Goal: Information Seeking & Learning: Learn about a topic

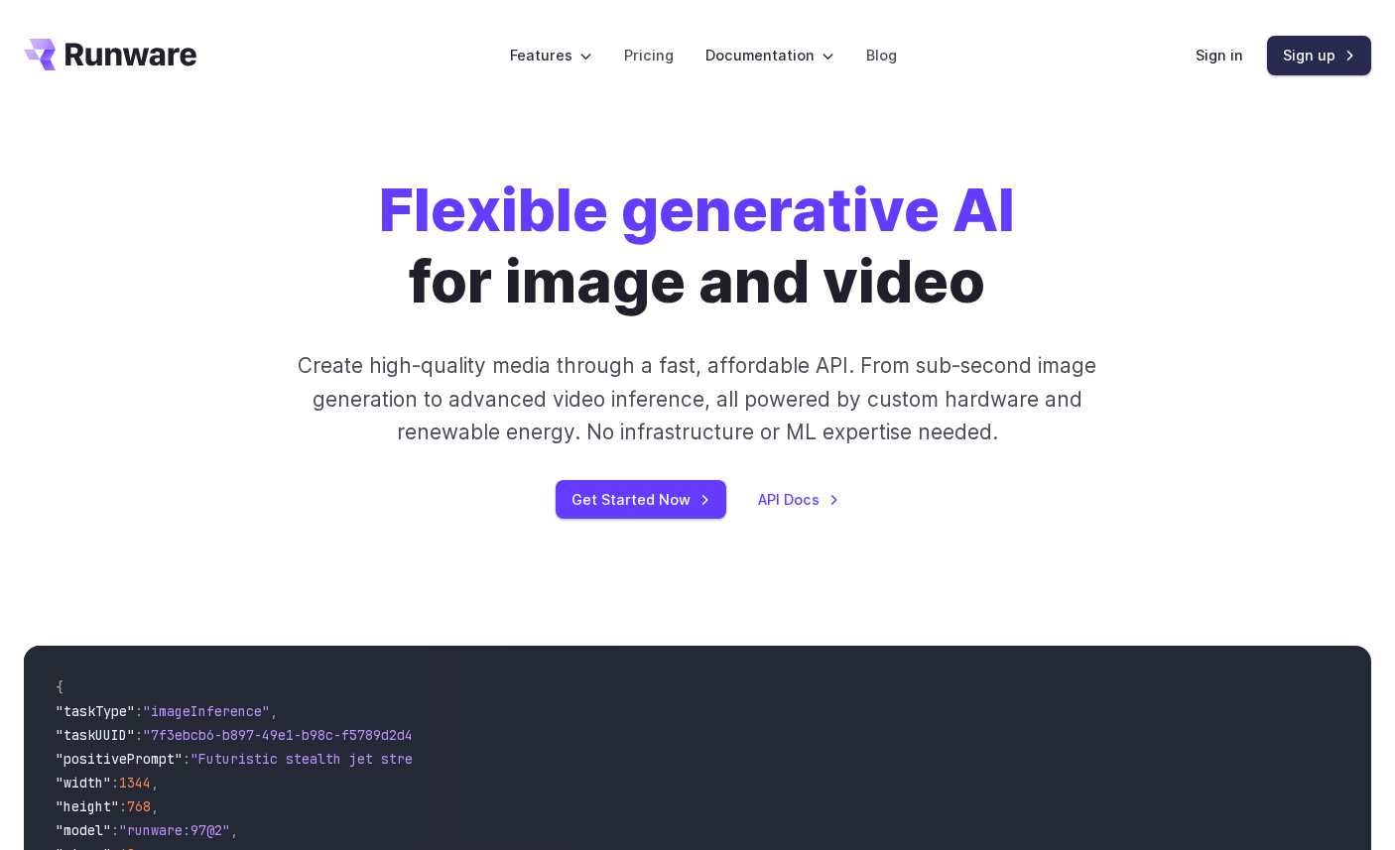
click at [1330, 60] on link "Sign up" at bounding box center [1319, 55] width 104 height 39
click at [661, 55] on link "Pricing" at bounding box center [649, 55] width 50 height 23
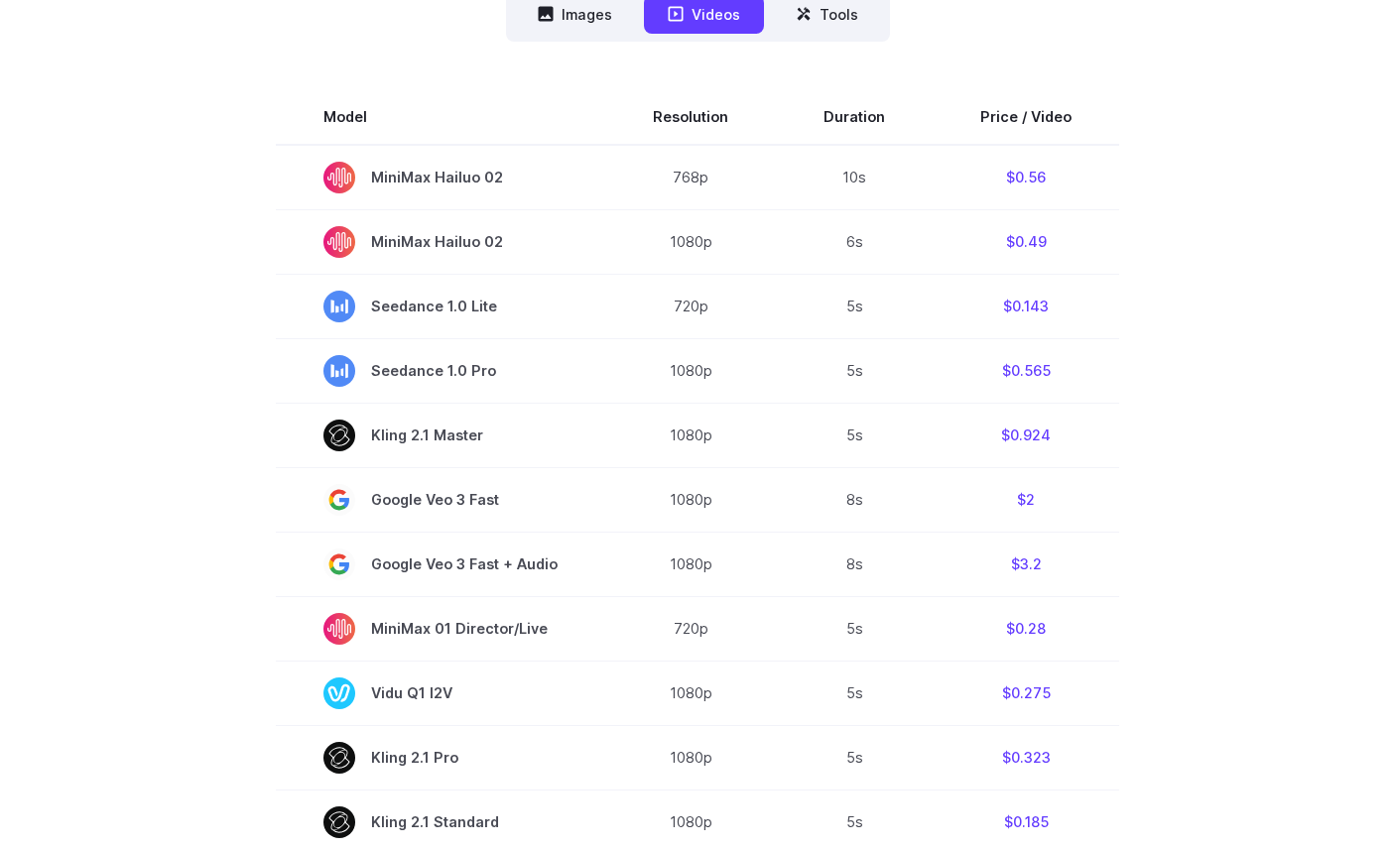
scroll to position [380, 0]
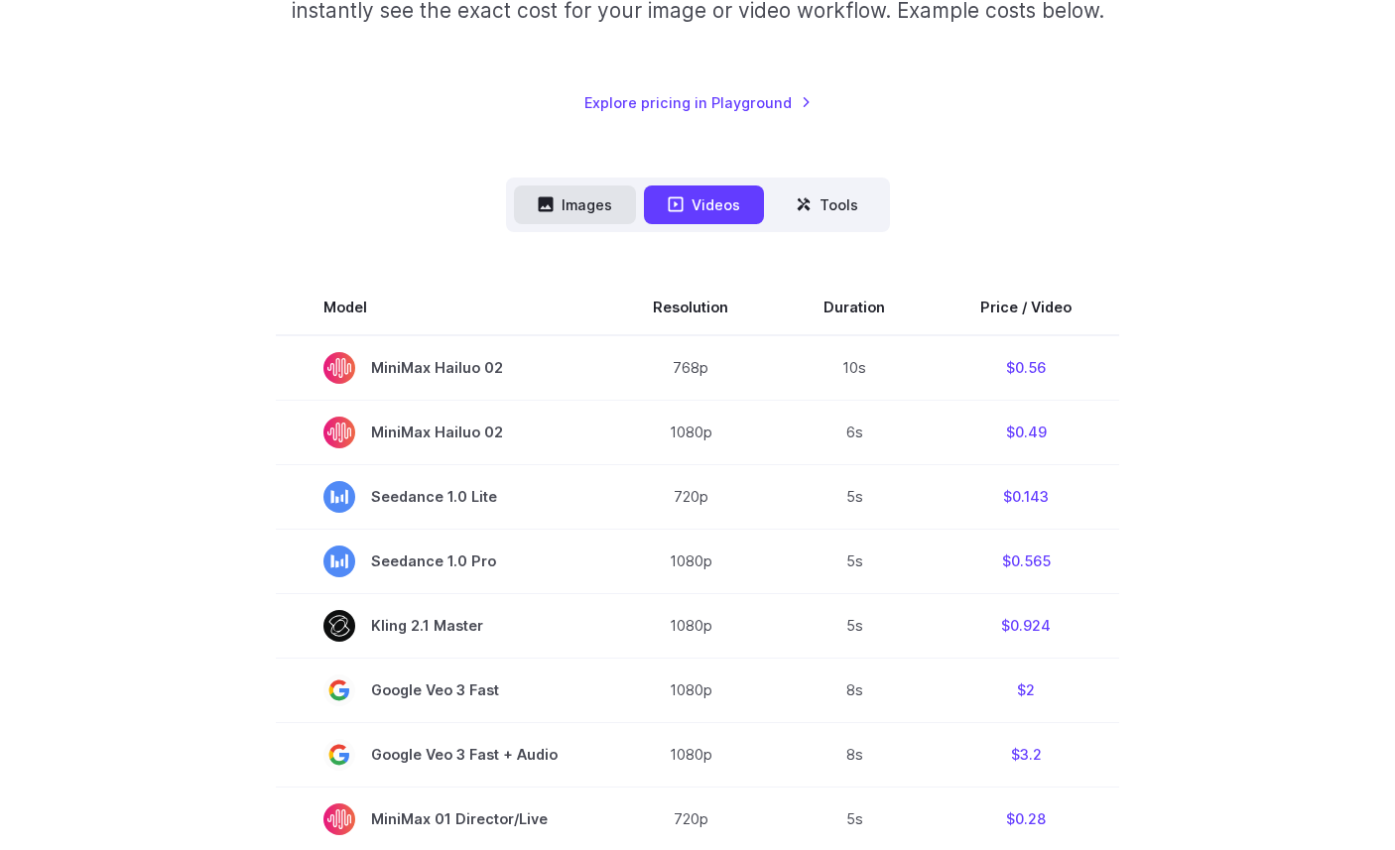
click at [568, 204] on button "Images" at bounding box center [575, 205] width 122 height 39
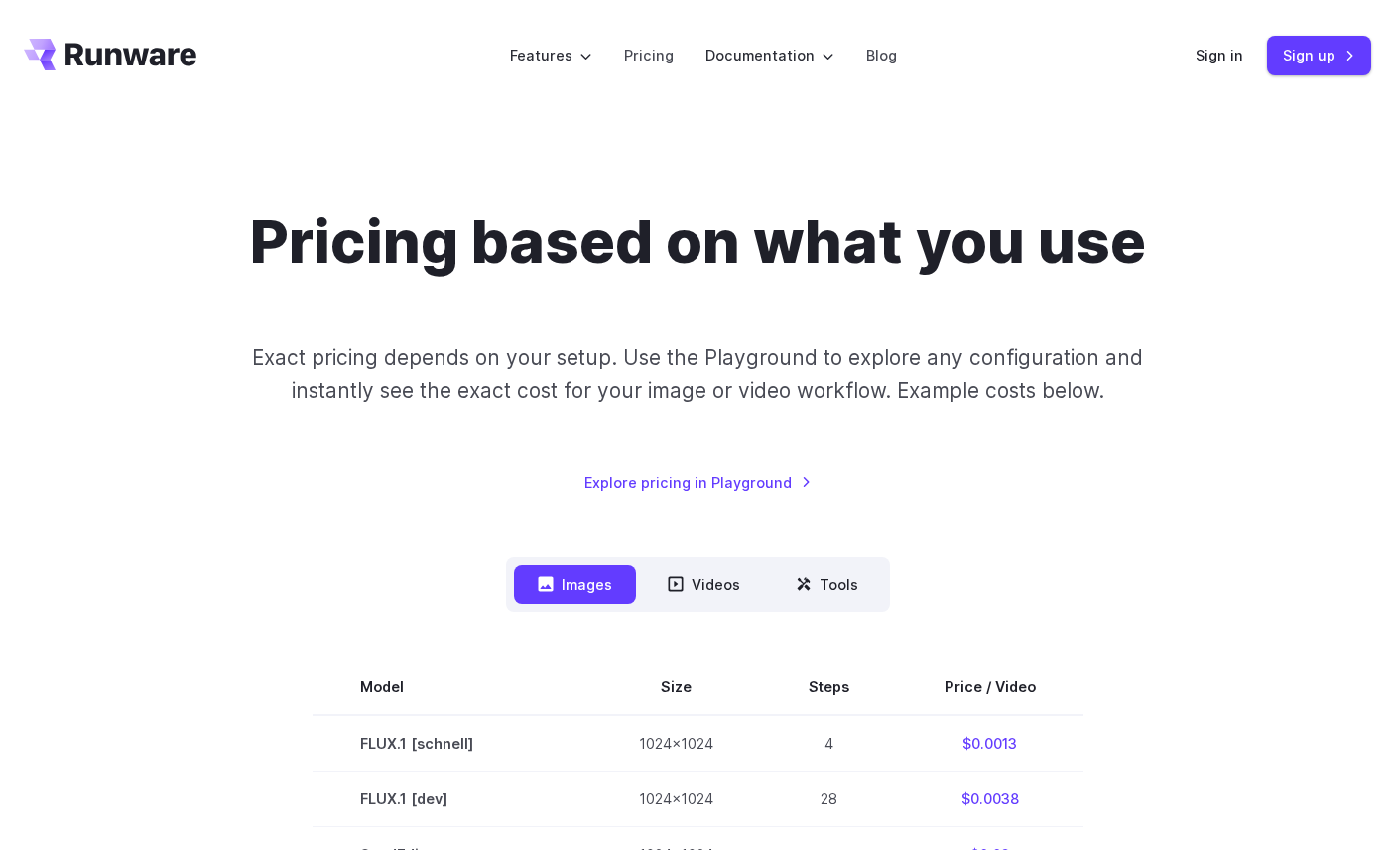
scroll to position [33, 0]
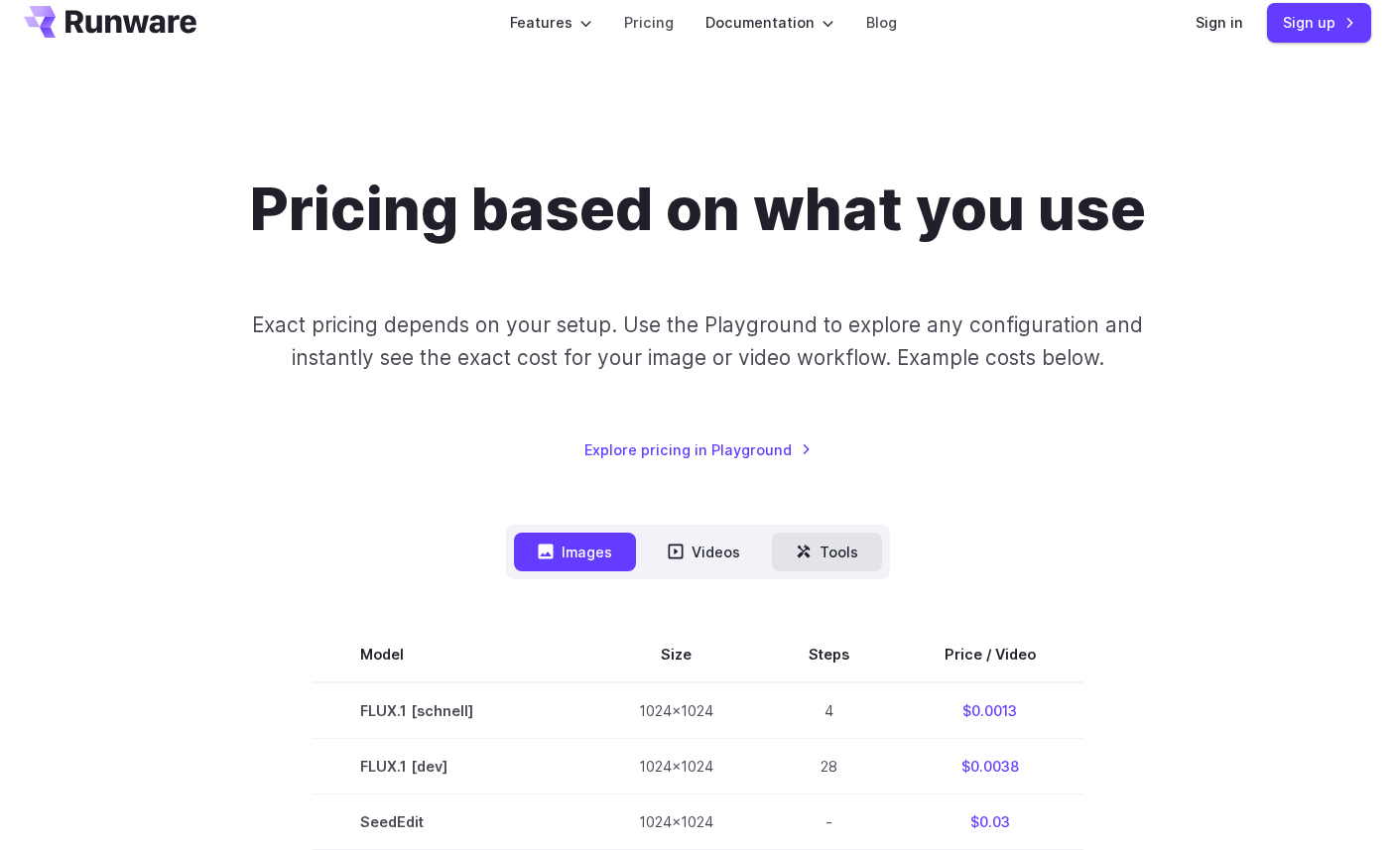
click at [854, 556] on button "Tools" at bounding box center [827, 552] width 110 height 39
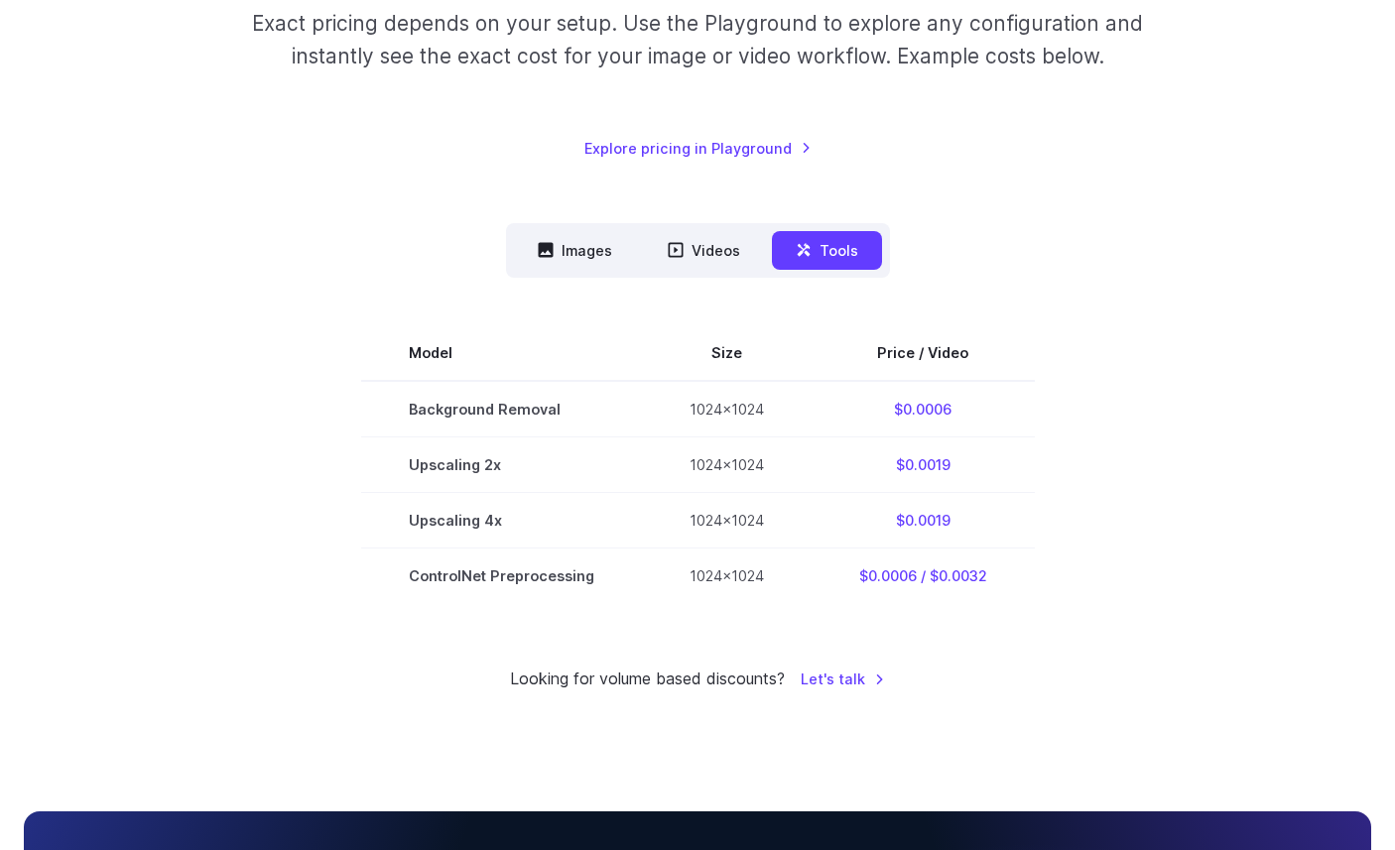
scroll to position [0, 0]
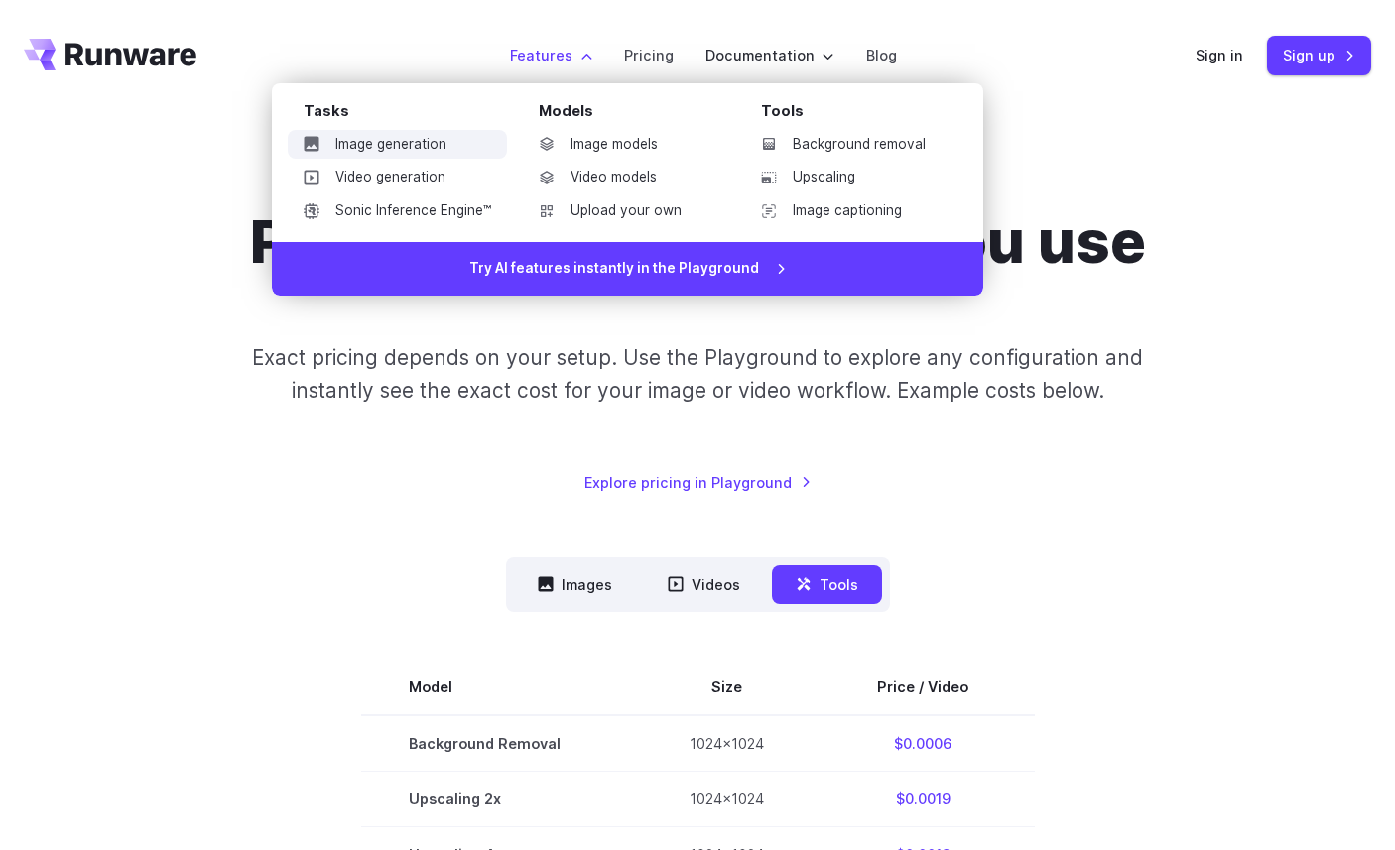
click at [410, 135] on link "Image generation" at bounding box center [397, 145] width 219 height 30
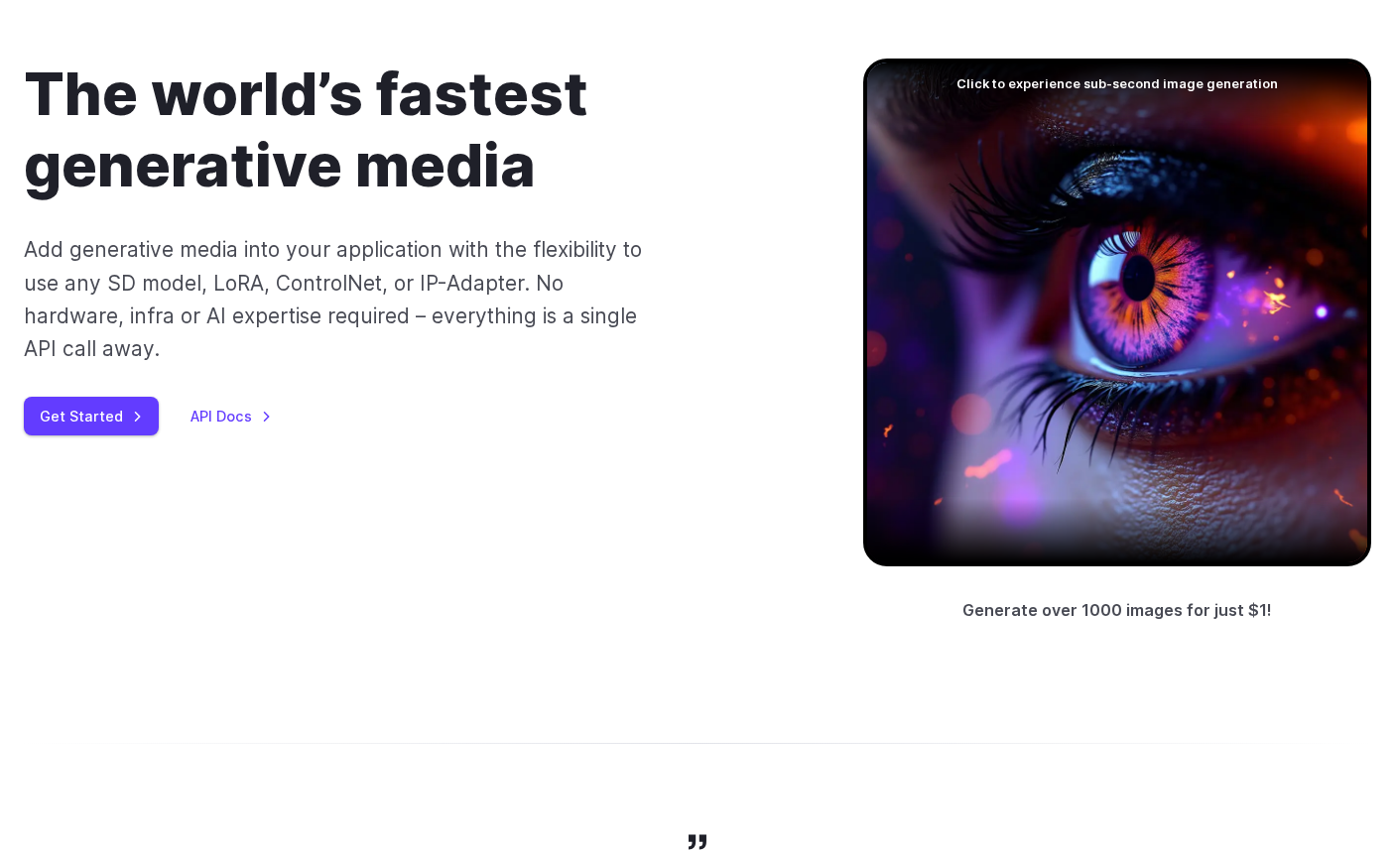
scroll to position [401, 0]
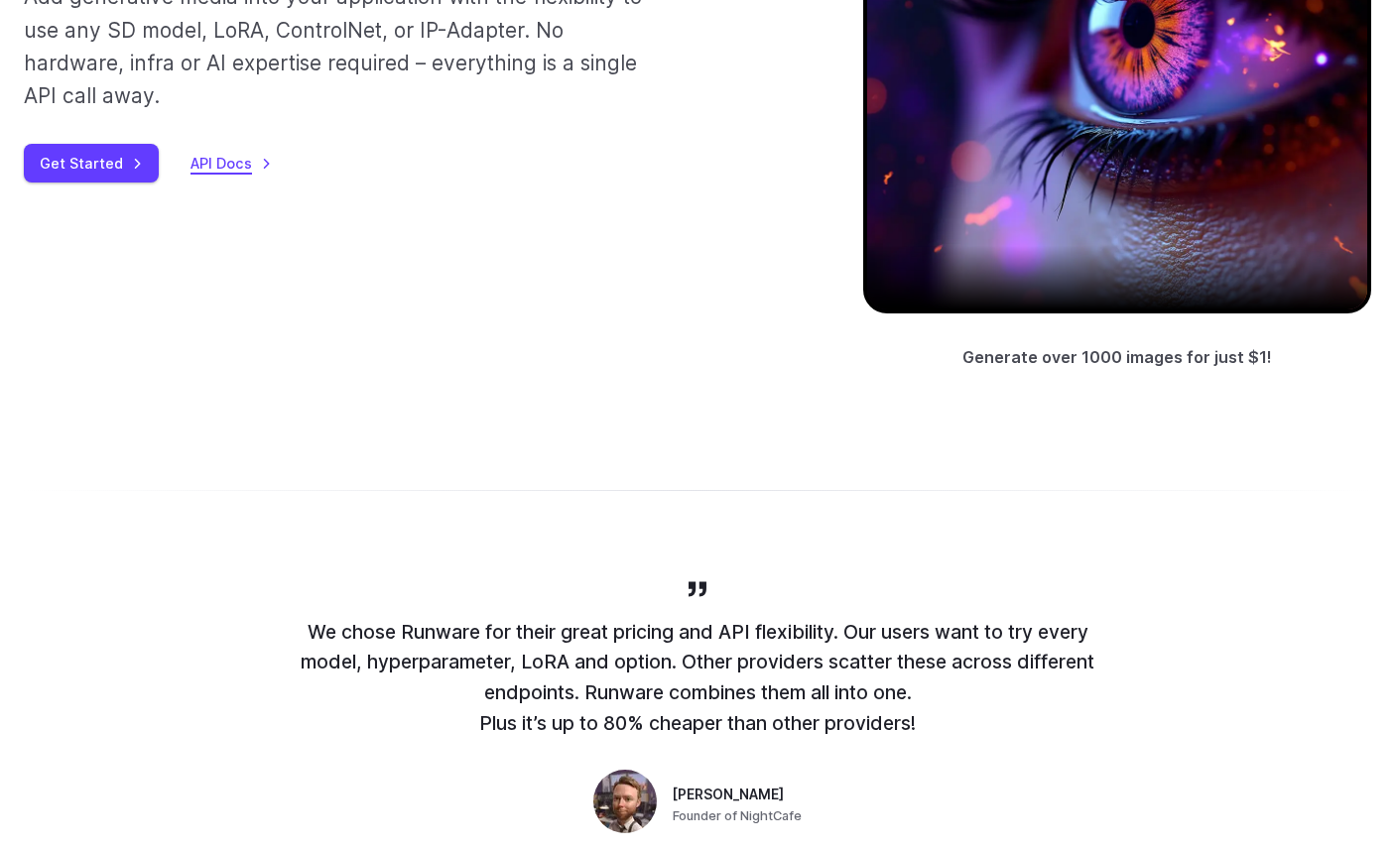
click at [223, 169] on link "API Docs" at bounding box center [231, 163] width 81 height 23
